Goal: Transaction & Acquisition: Book appointment/travel/reservation

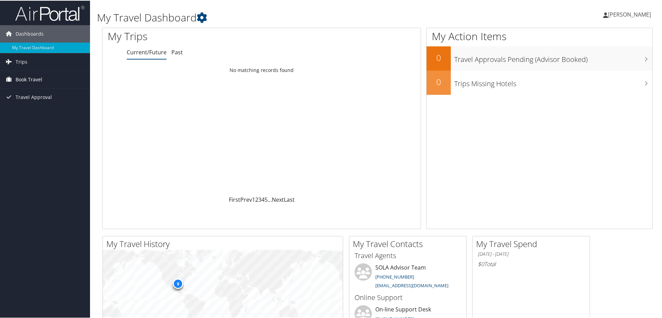
click at [24, 81] on span "Book Travel" at bounding box center [29, 78] width 27 height 17
click at [25, 100] on link "Book/Manage Online Trips" at bounding box center [45, 103] width 90 height 10
